Goal: Task Accomplishment & Management: Use online tool/utility

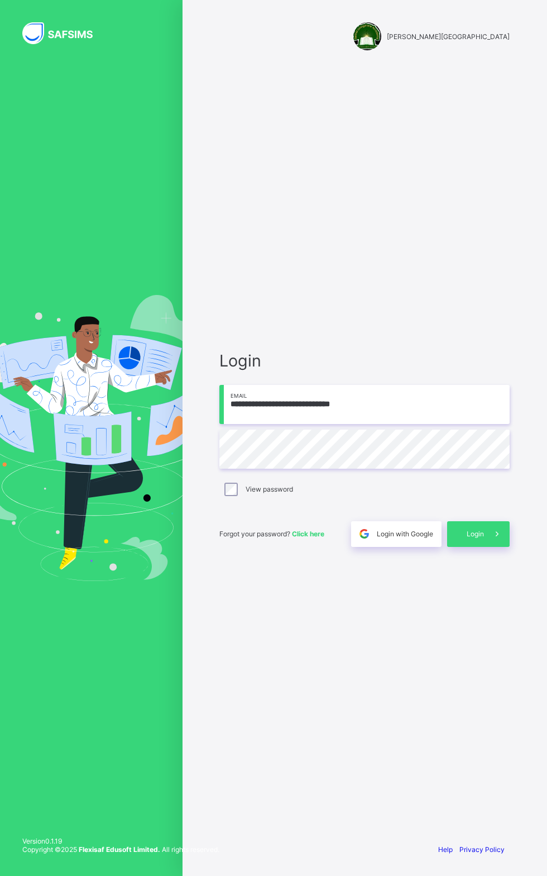
click at [297, 424] on input "**********" at bounding box center [364, 404] width 290 height 39
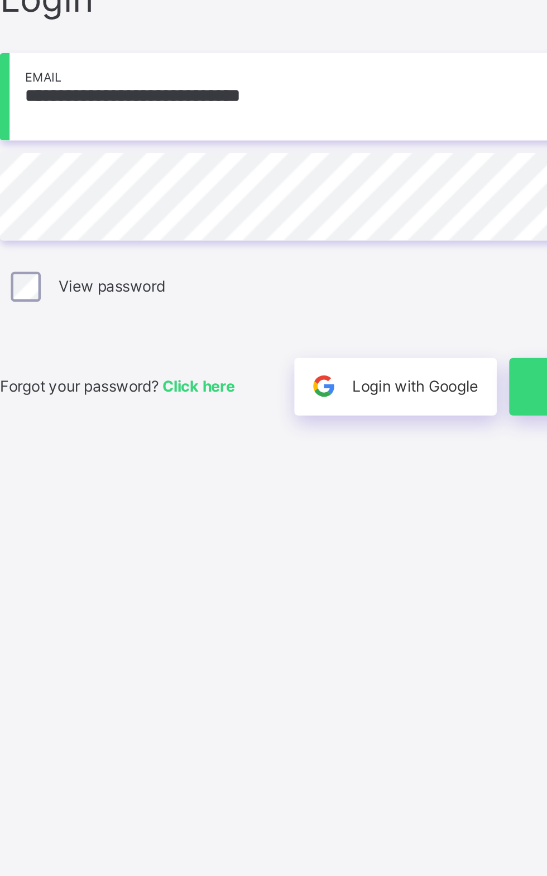
type input "**********"
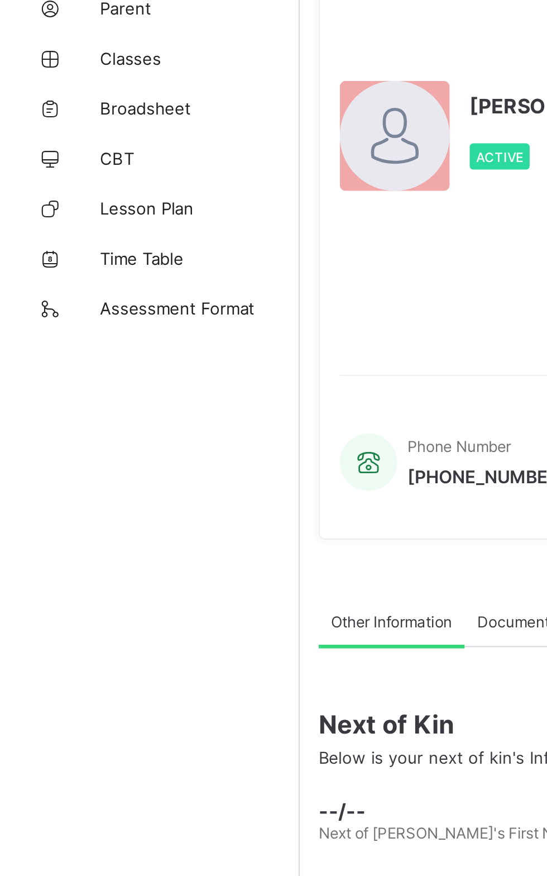
click at [56, 132] on span "Classes" at bounding box center [89, 134] width 89 height 9
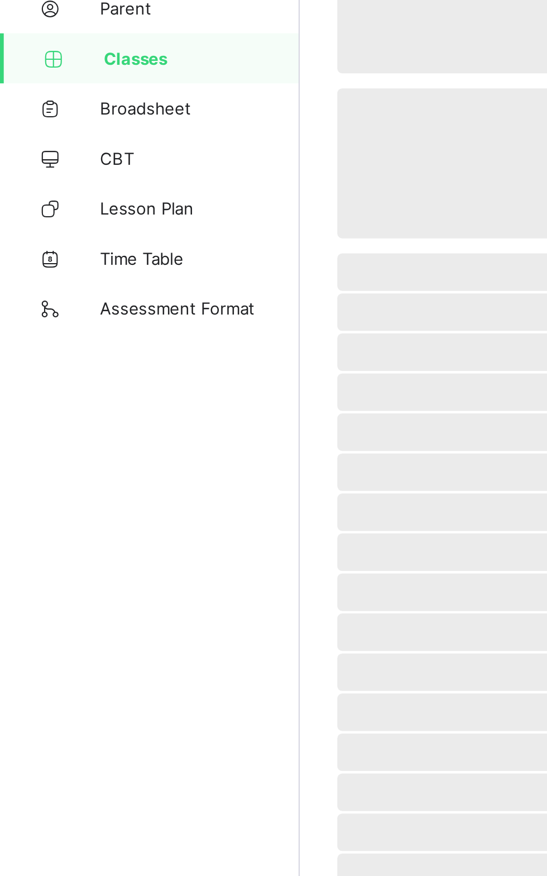
click at [59, 130] on span "Classes" at bounding box center [90, 134] width 88 height 9
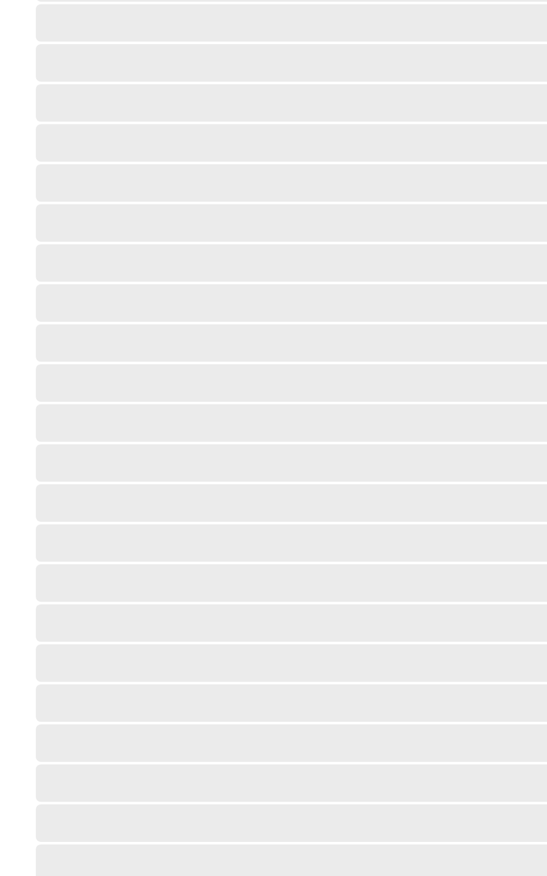
click at [67, 134] on span "Classes" at bounding box center [90, 134] width 88 height 9
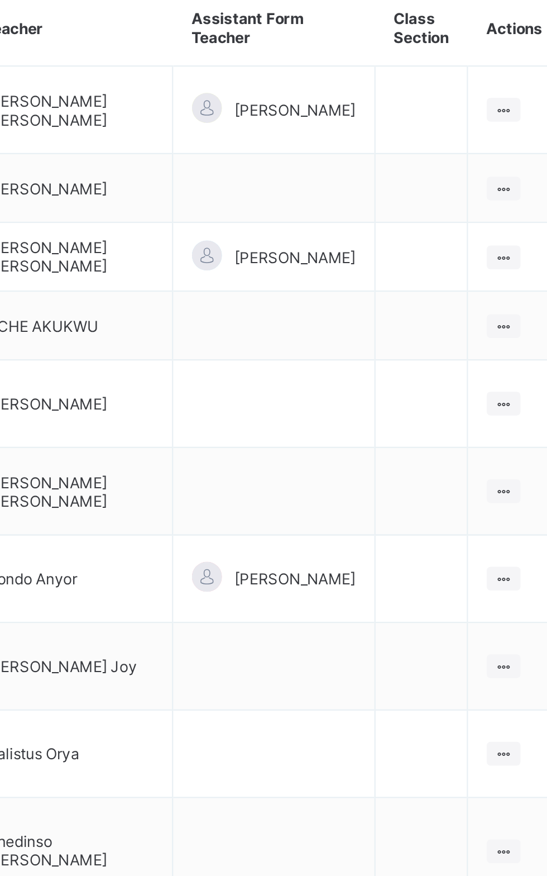
click at [480, 376] on td at bounding box center [464, 395] width 41 height 39
click at [0, 0] on ul "View Class Assign form Teacher" at bounding box center [0, 0] width 0 height 0
click at [0, 0] on div "View Class" at bounding box center [0, 0] width 0 height 0
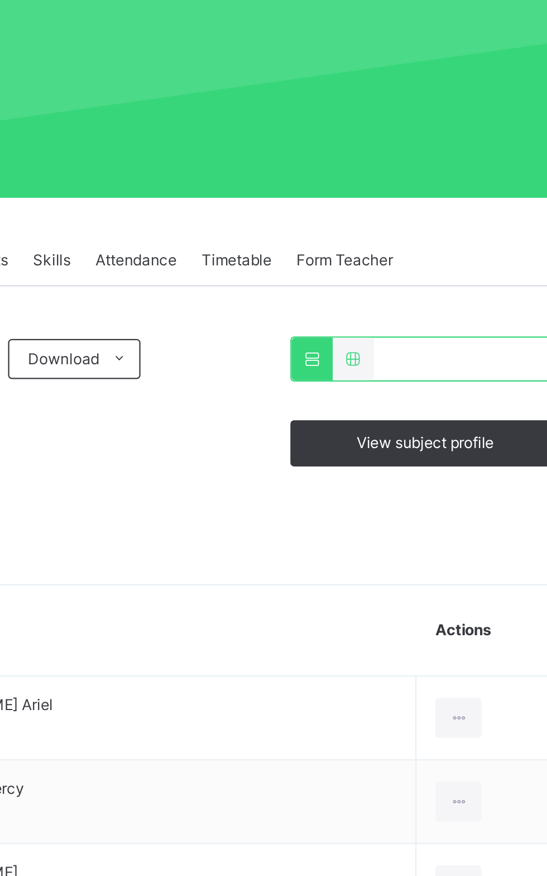
click at [273, 252] on span "Results" at bounding box center [268, 253] width 23 height 10
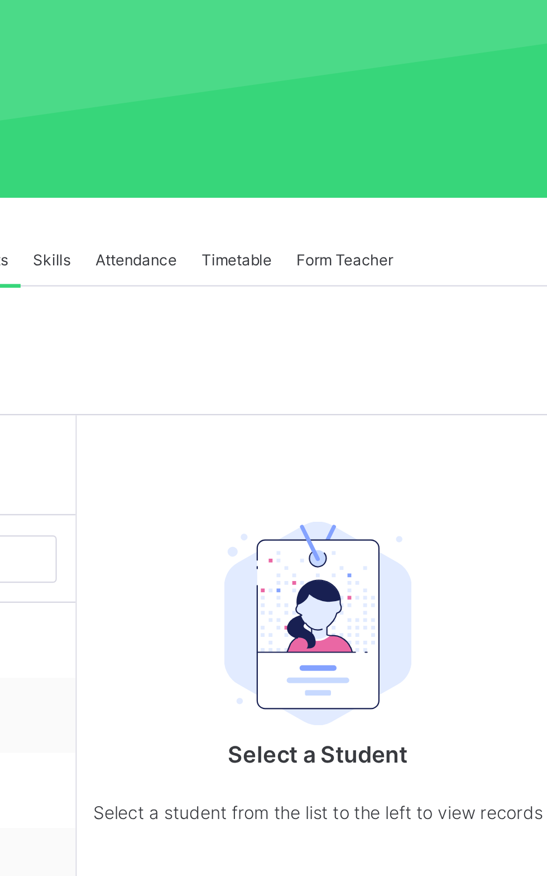
click at [233, 517] on span "CHIBUEZE [PERSON_NAME]" at bounding box center [235, 520] width 100 height 10
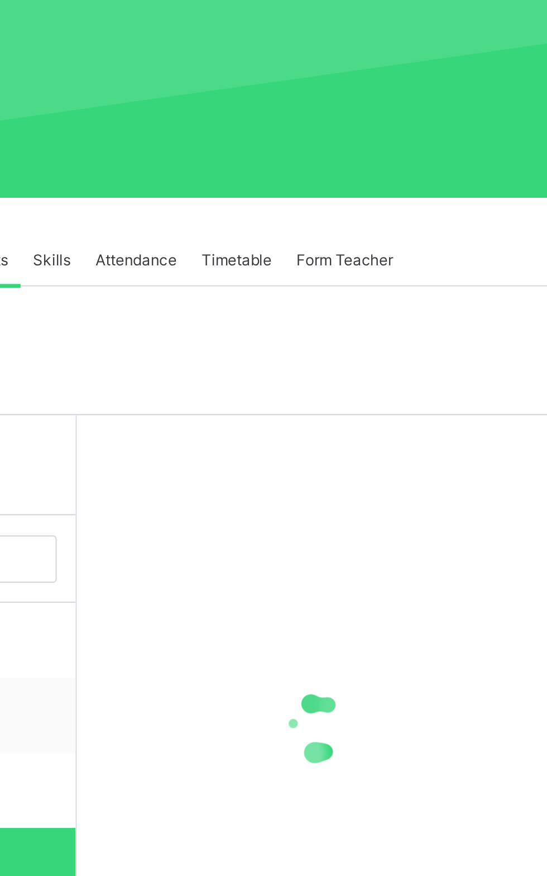
click at [377, 551] on div at bounding box center [419, 461] width 216 height 279
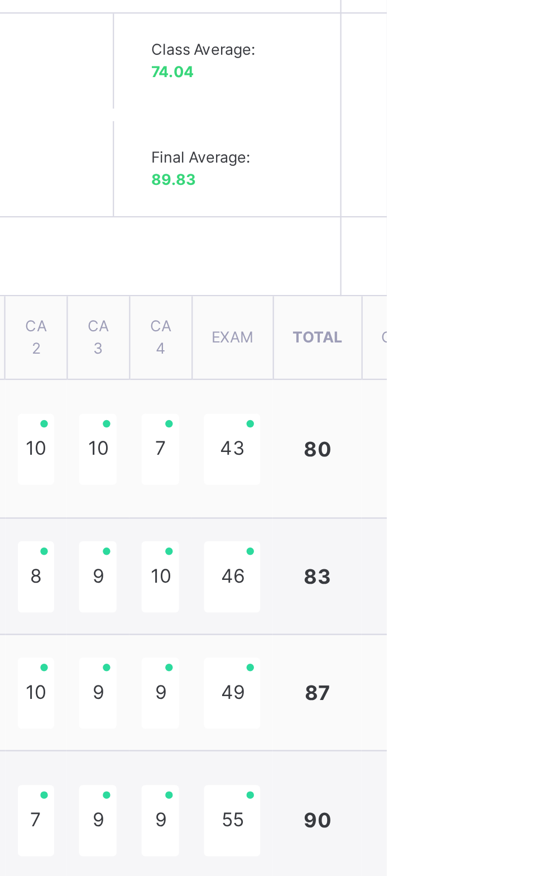
scroll to position [131, 0]
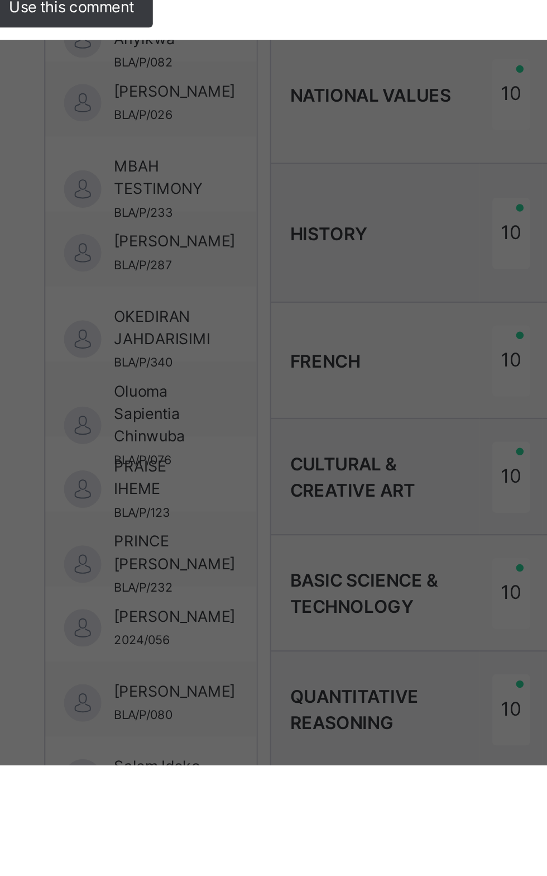
scroll to position [213, 0]
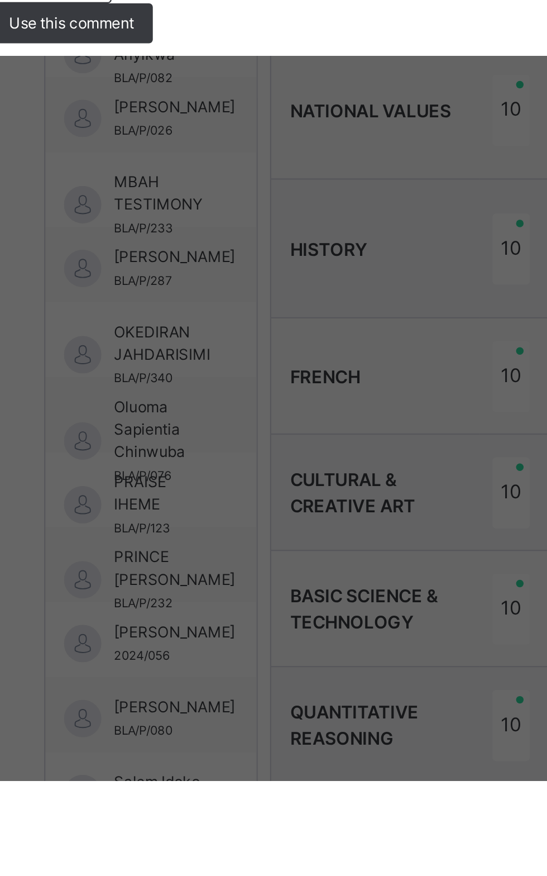
click at [203, 546] on div "Use this comment" at bounding box center [162, 537] width 82 height 18
type textarea "**********"
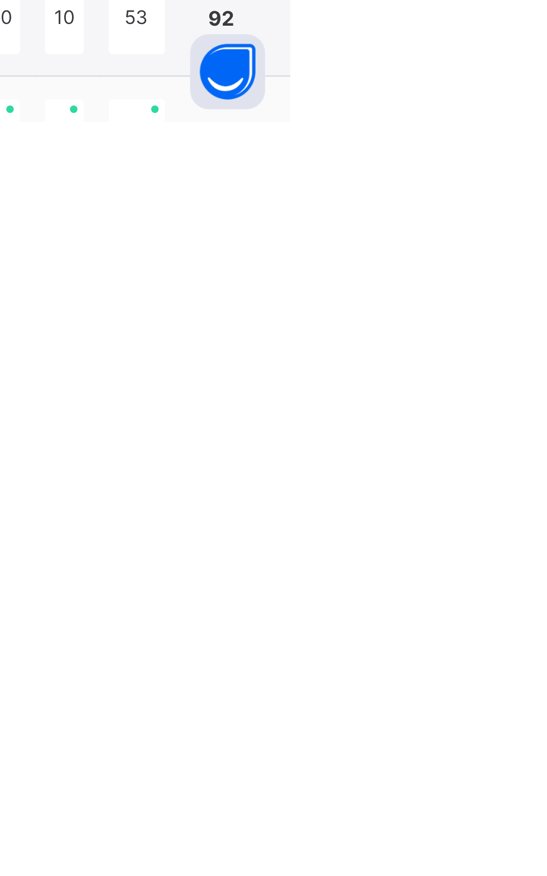
scroll to position [131, 0]
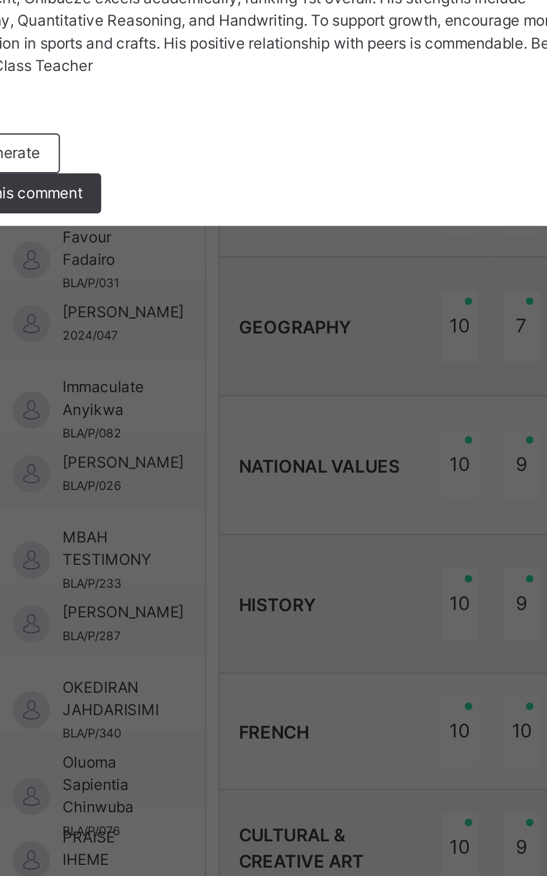
click at [194, 542] on span "Use this comment" at bounding box center [166, 537] width 56 height 10
type textarea "**********"
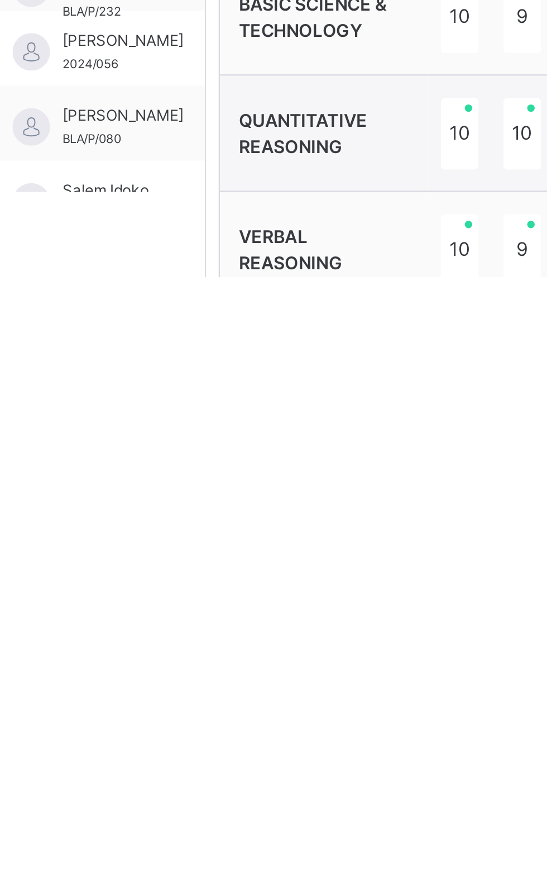
type textarea "**********"
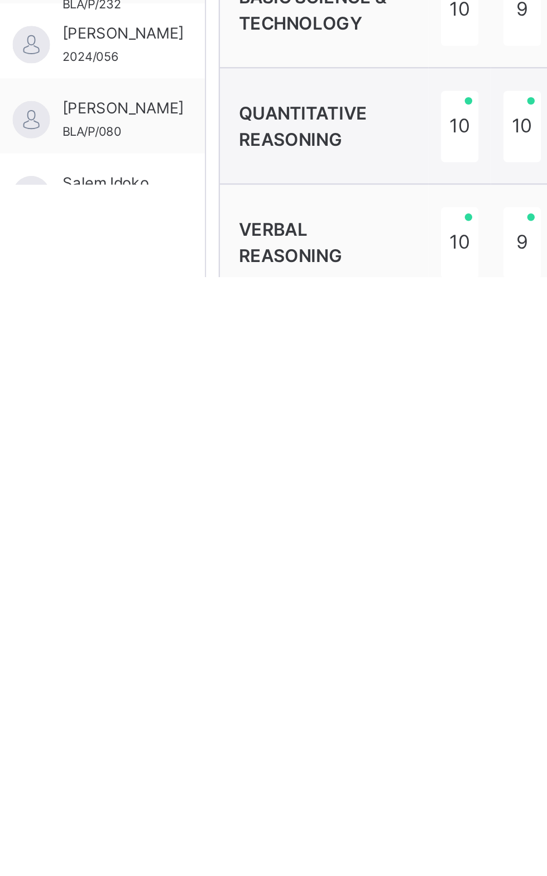
click at [231, 871] on div "Seember [PERSON_NAME]/P/071" at bounding box center [202, 871] width 94 height 34
click at [319, 875] on div "CHIBUEZE OYEKACHI [PERSON_NAME] Performance Records Next Student No. of student…" at bounding box center [514, 595] width 528 height 1058
click at [250, 875] on div "Students ADAMU DOOSU ARIEL BLA/P/136 ADEBOWALE MERCY BLA/P/341 Barnabas Teghteg…" at bounding box center [202, 595] width 95 height 1058
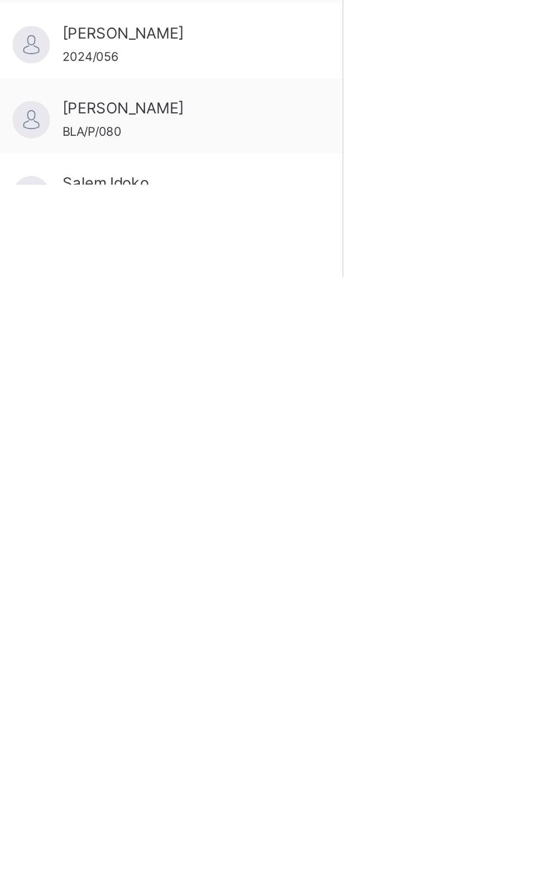
click at [227, 269] on span "CHIBUEZE [PERSON_NAME]" at bounding box center [235, 264] width 100 height 10
click at [222, 269] on span "CHIBUEZE [PERSON_NAME]" at bounding box center [235, 264] width 100 height 10
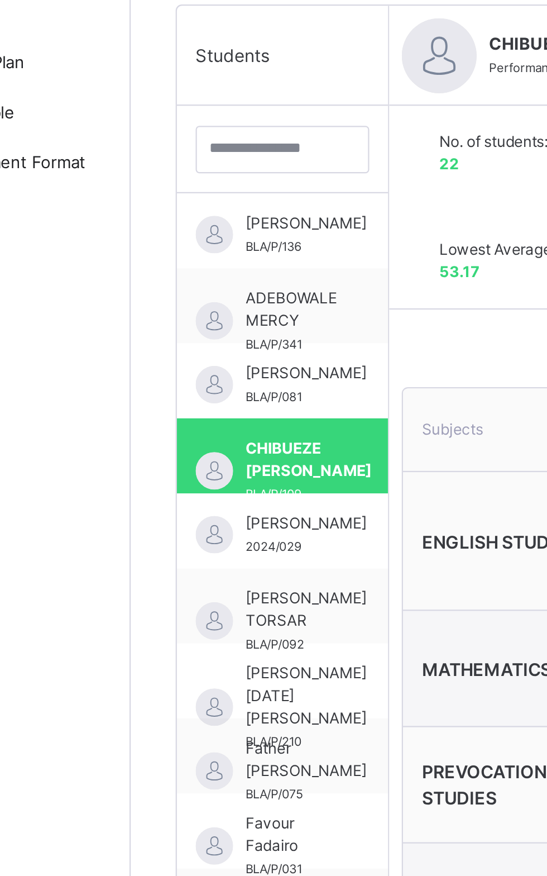
scroll to position [58, 0]
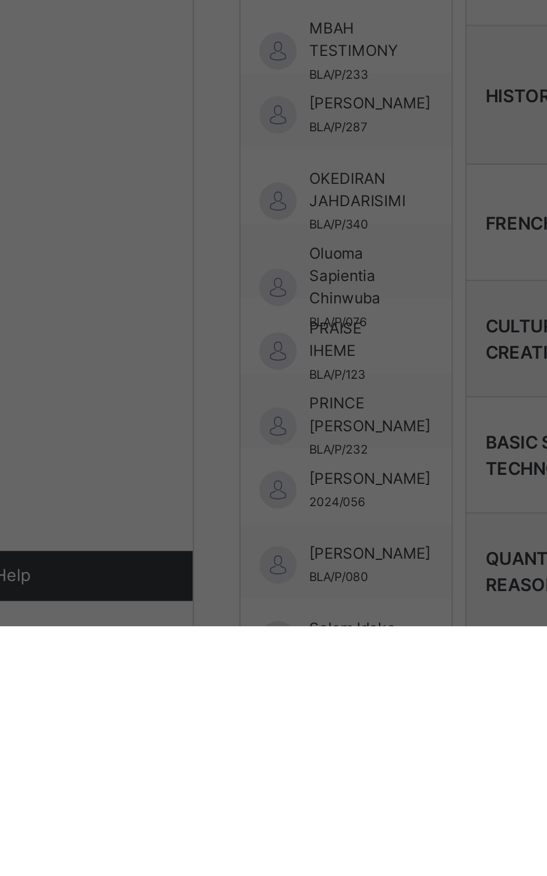
scroll to position [213, 0]
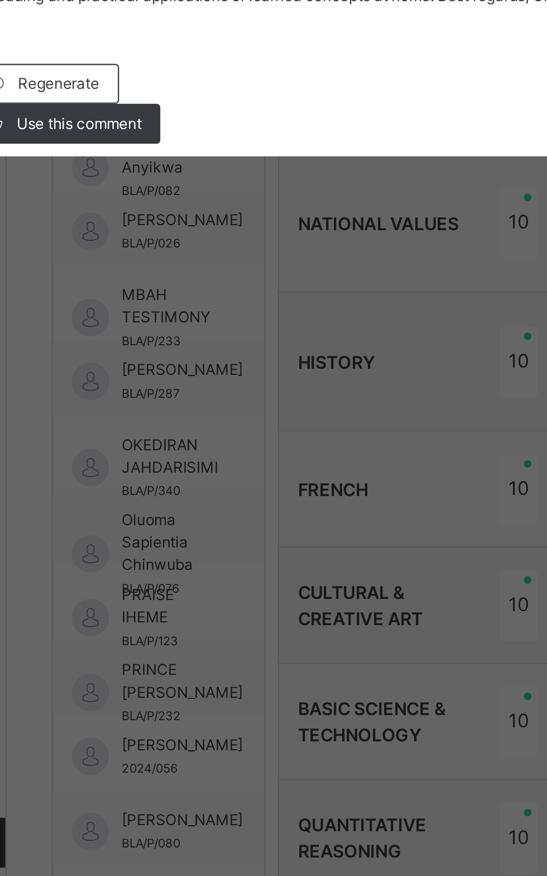
click at [194, 537] on span "Use this comment" at bounding box center [166, 532] width 56 height 10
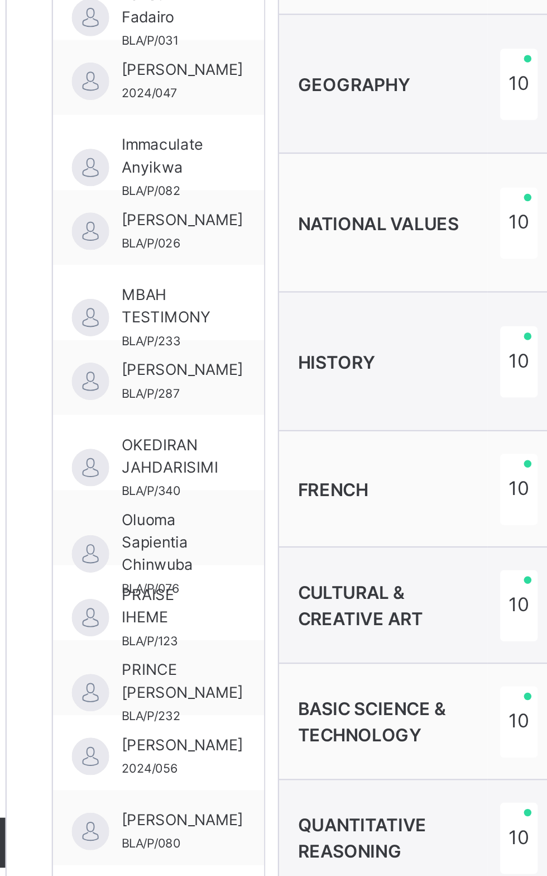
scroll to position [131, 0]
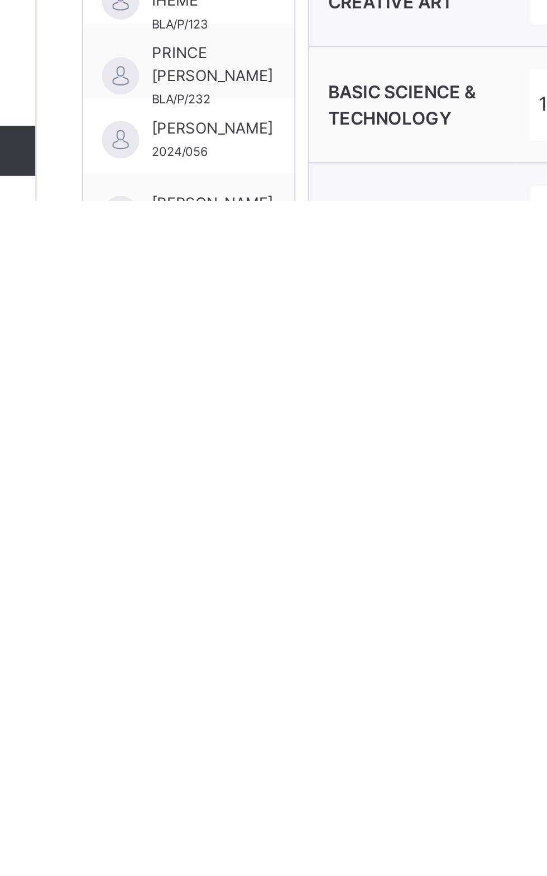
scroll to position [256, 0]
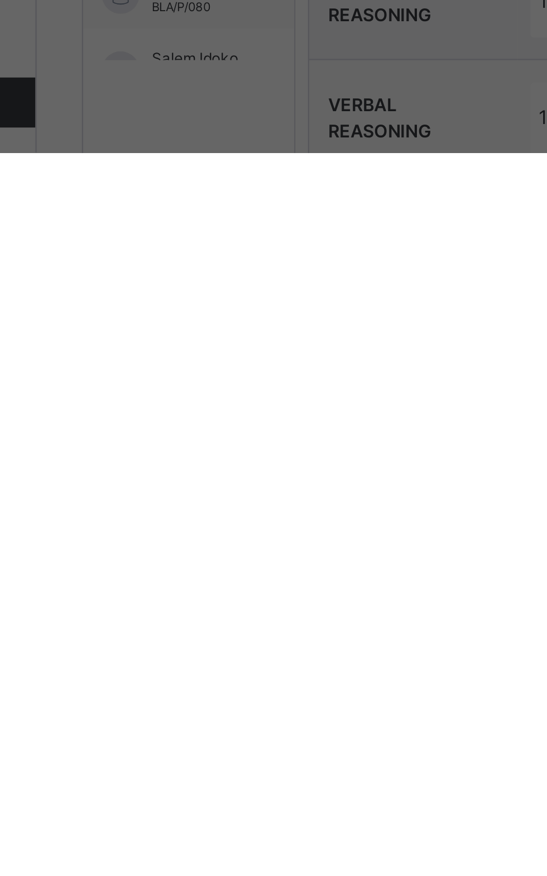
click at [547, 484] on div "× Class Teacher ’s Comment Generate and see in full the comment developed by th…" at bounding box center [273, 438] width 547 height 876
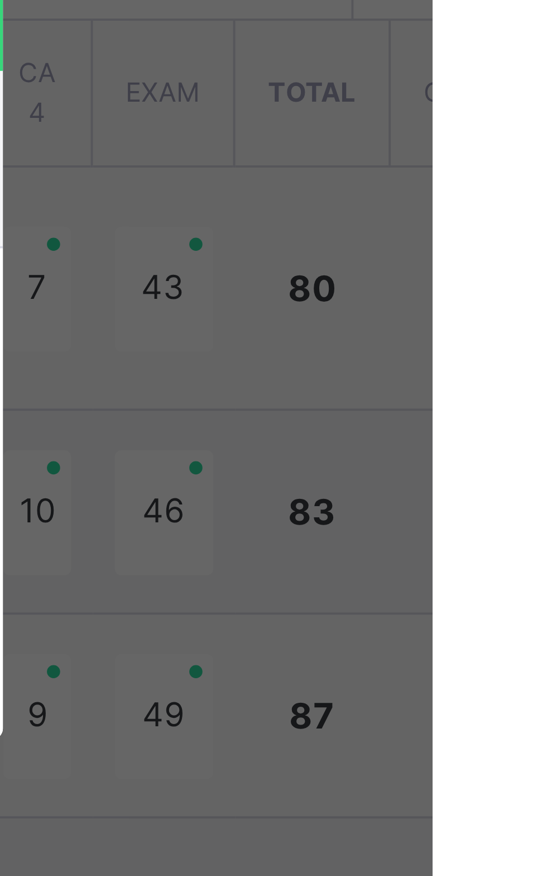
click at [438, 499] on div at bounding box center [273, 460] width 328 height 78
click at [427, 420] on div "Final Grade A" at bounding box center [377, 398] width 98 height 45
click at [427, 351] on span "×" at bounding box center [421, 341] width 11 height 19
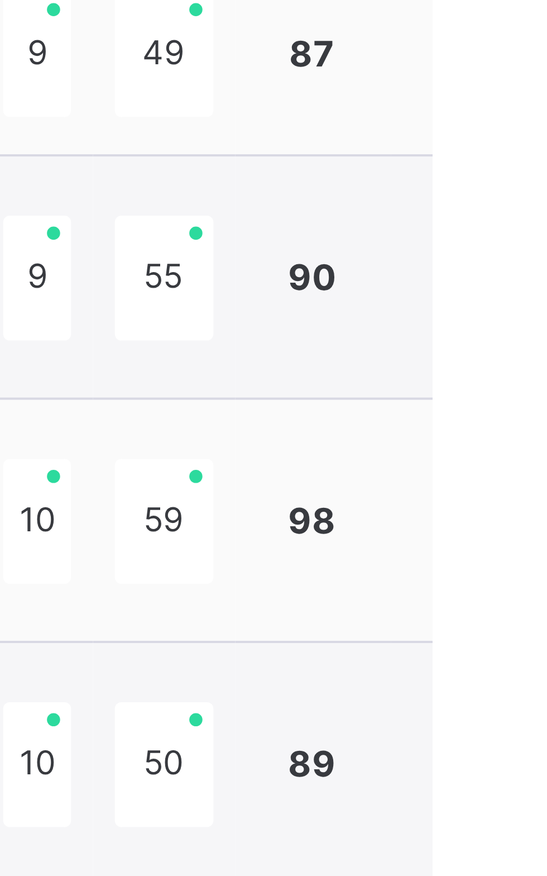
scroll to position [131, 0]
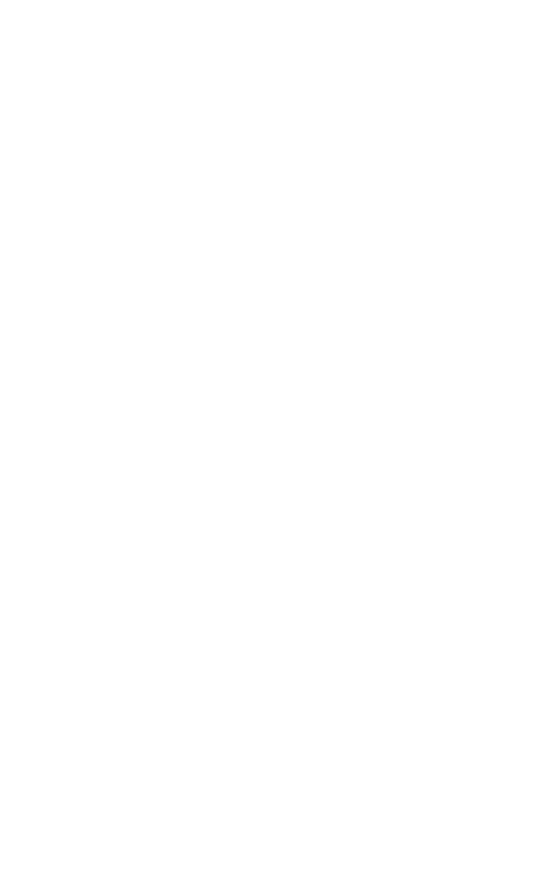
type textarea "**********"
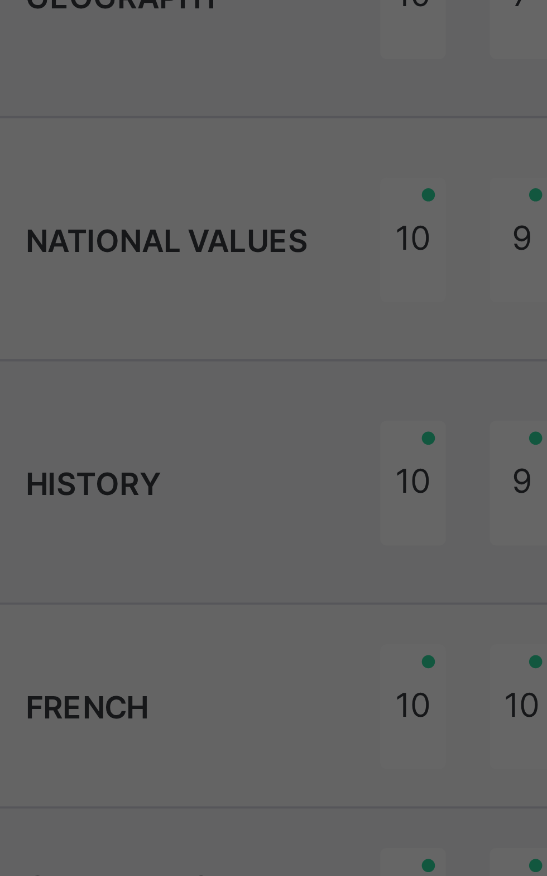
click at [221, 484] on span "Dear Parent, Chibueze excels academically, ranking 1st overall. His strengths l…" at bounding box center [272, 465] width 290 height 39
click at [216, 484] on span "Dear Parent, Chibueze excels academically, ranking 1st overall. His strengths l…" at bounding box center [272, 465] width 290 height 39
click at [213, 484] on span "Dear Parent, Chibueze excels academically, ranking 1st overall. His strengths l…" at bounding box center [272, 465] width 290 height 39
click at [216, 484] on span "Dear Parent, Chibueze excels academically, ranking 1st overall. His strengths l…" at bounding box center [272, 465] width 290 height 39
click at [221, 484] on span "Dear Parent, Chibueze excels academically, ranking 1st overall. His strengths l…" at bounding box center [272, 465] width 290 height 39
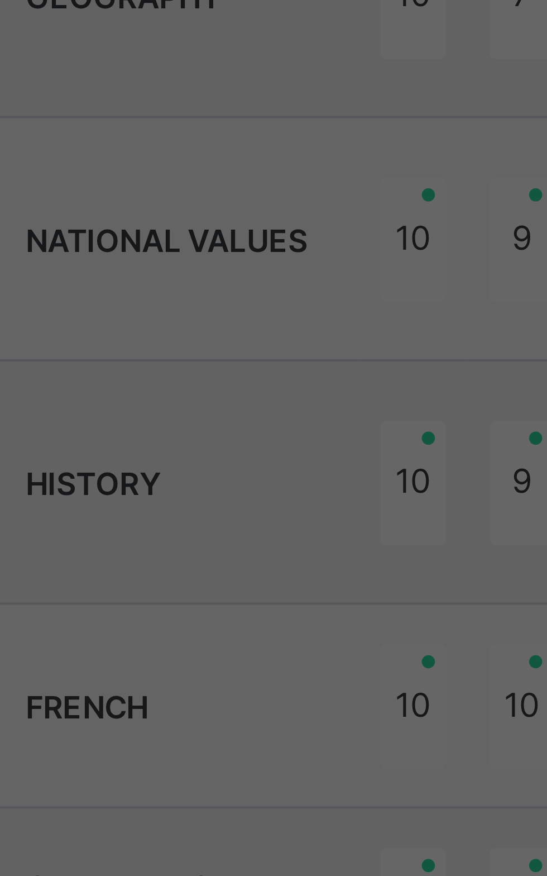
click at [218, 484] on span "Dear Parent, Chibueze excels academically, ranking 1st overall. His strengths l…" at bounding box center [272, 465] width 290 height 39
click at [262, 442] on div "[PERSON_NAME] Bot" at bounding box center [274, 437] width 306 height 10
click at [223, 484] on span "Dear Parent, Chibueze excels academically, ranking 1st overall. His strengths l…" at bounding box center [272, 465] width 290 height 39
click at [207, 703] on div "× Head Teacher ’s Comment Generate and see in full the comment developed by the…" at bounding box center [273, 438] width 547 height 876
click at [206, 702] on div "× Head Teacher ’s Comment Generate and see in full the comment developed by the…" at bounding box center [273, 438] width 547 height 876
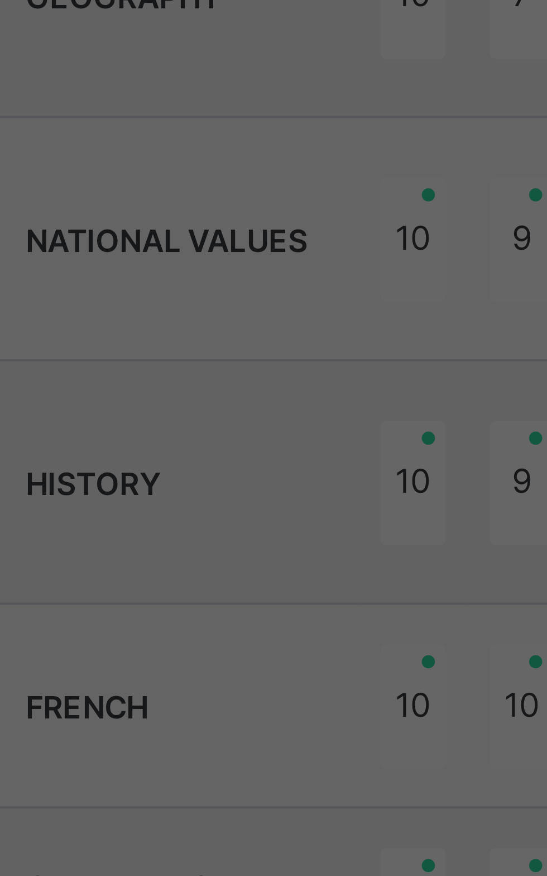
click at [203, 700] on div "× Head Teacher ’s Comment Generate and see in full the comment developed by the…" at bounding box center [273, 438] width 547 height 876
click at [207, 703] on div "× Head Teacher ’s Comment Generate and see in full the comment developed by the…" at bounding box center [273, 438] width 547 height 876
click at [204, 699] on div "× Head Teacher ’s Comment Generate and see in full the comment developed by the…" at bounding box center [273, 438] width 547 height 876
click at [205, 701] on div "× Head Teacher ’s Comment Generate and see in full the comment developed by the…" at bounding box center [273, 438] width 547 height 876
click at [207, 703] on div "× Head Teacher ’s Comment Generate and see in full the comment developed by the…" at bounding box center [273, 438] width 547 height 876
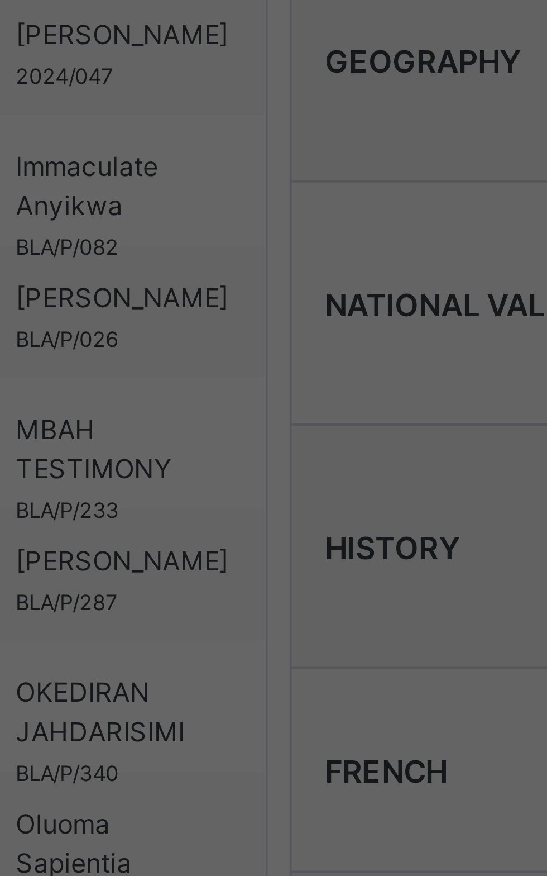
click at [184, 528] on div "Regenerate" at bounding box center [153, 519] width 64 height 18
click at [194, 542] on span "Use this comment" at bounding box center [166, 537] width 56 height 10
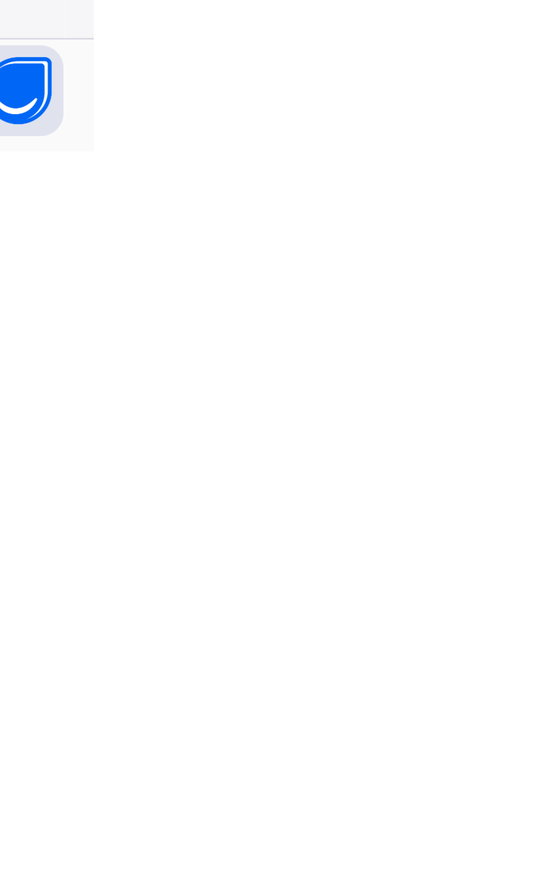
type textarea "**********"
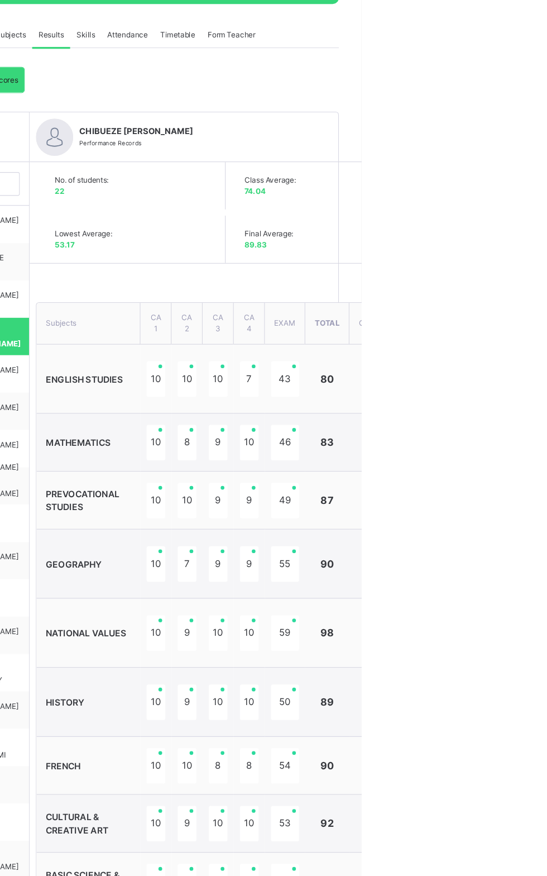
scroll to position [0, 0]
